Goal: Task Accomplishment & Management: Manage account settings

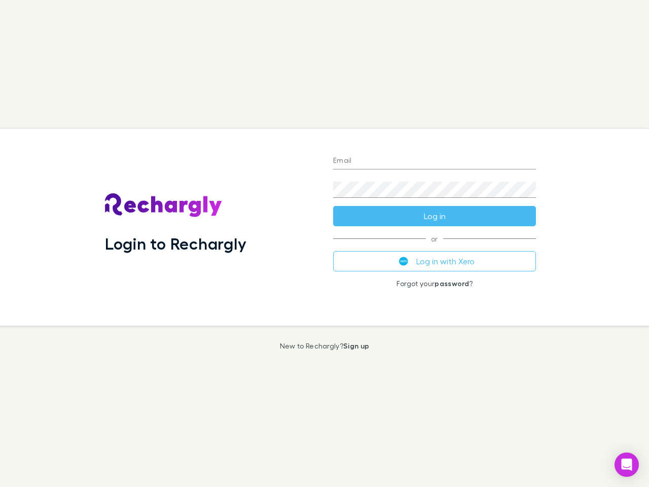
click at [324, 243] on div "Login to Rechargly" at bounding box center [211, 227] width 228 height 197
click at [434, 161] on input "Email" at bounding box center [434, 161] width 203 height 16
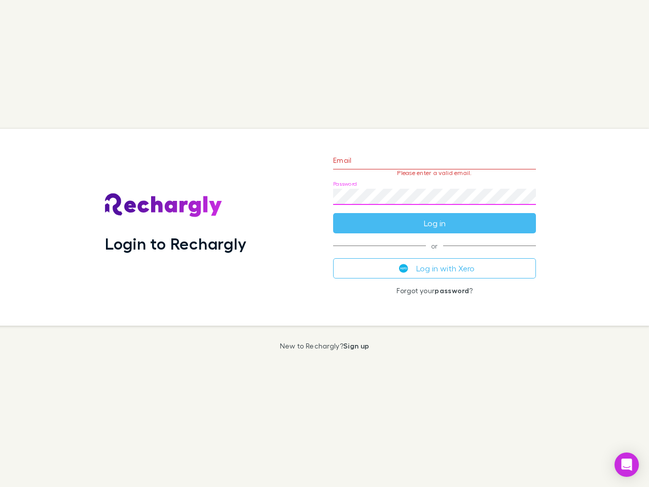
click at [434, 216] on form "Email Please enter a valid email. Password Log in" at bounding box center [434, 189] width 203 height 88
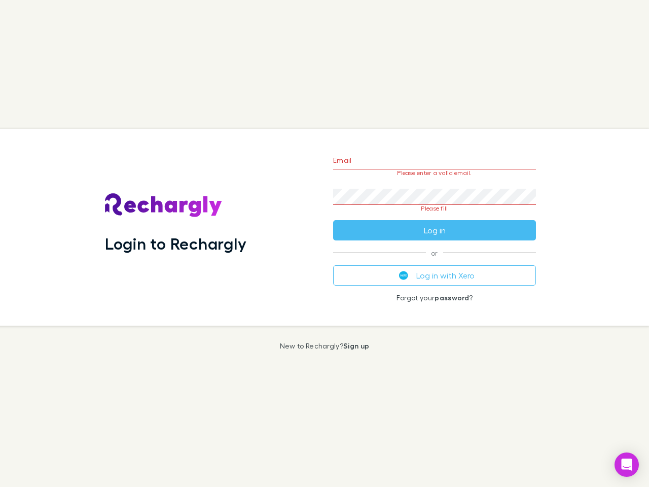
click at [434, 261] on div "Email Please enter a valid email. Password Please fill Log in or Log in with Xe…" at bounding box center [434, 227] width 219 height 197
click at [626, 464] on icon "Open Intercom Messenger" at bounding box center [626, 464] width 11 height 12
